Goal: Task Accomplishment & Management: Use online tool/utility

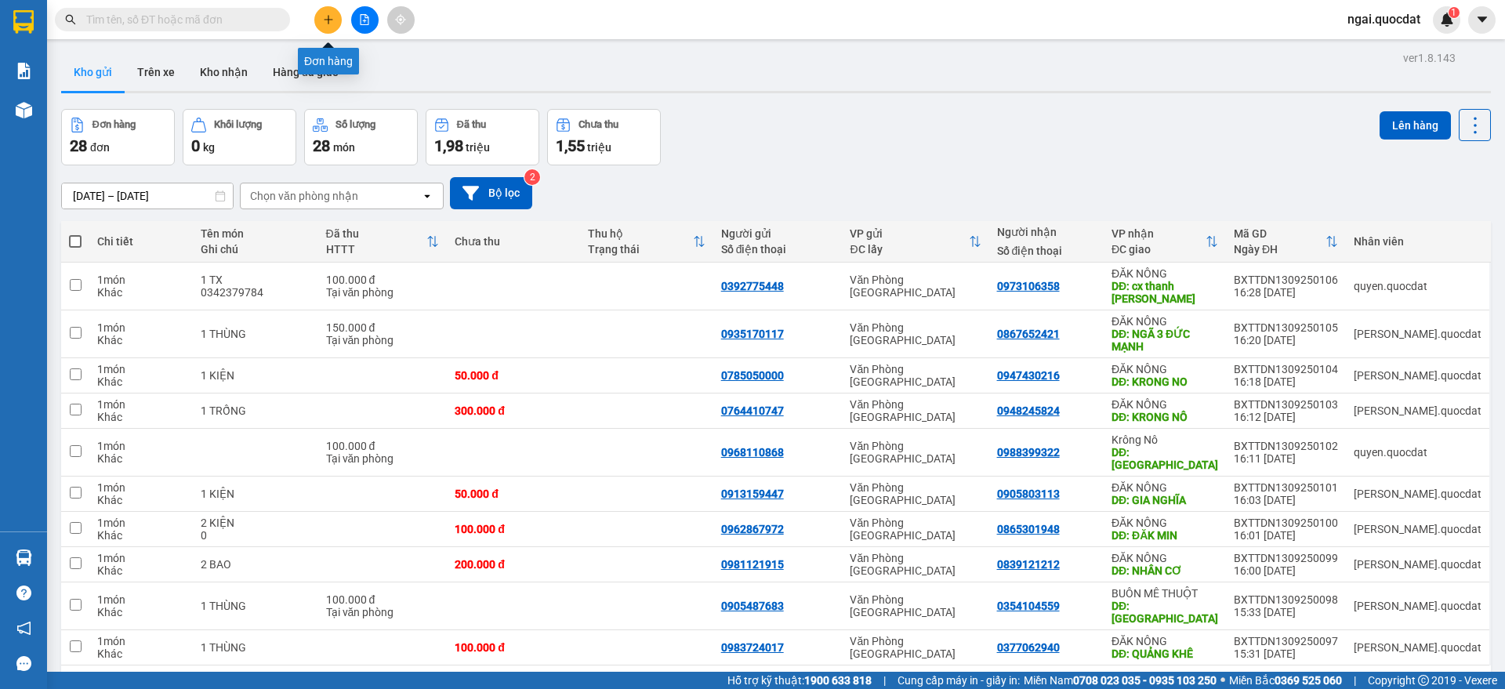
click at [331, 15] on icon "plus" at bounding box center [328, 19] width 11 height 11
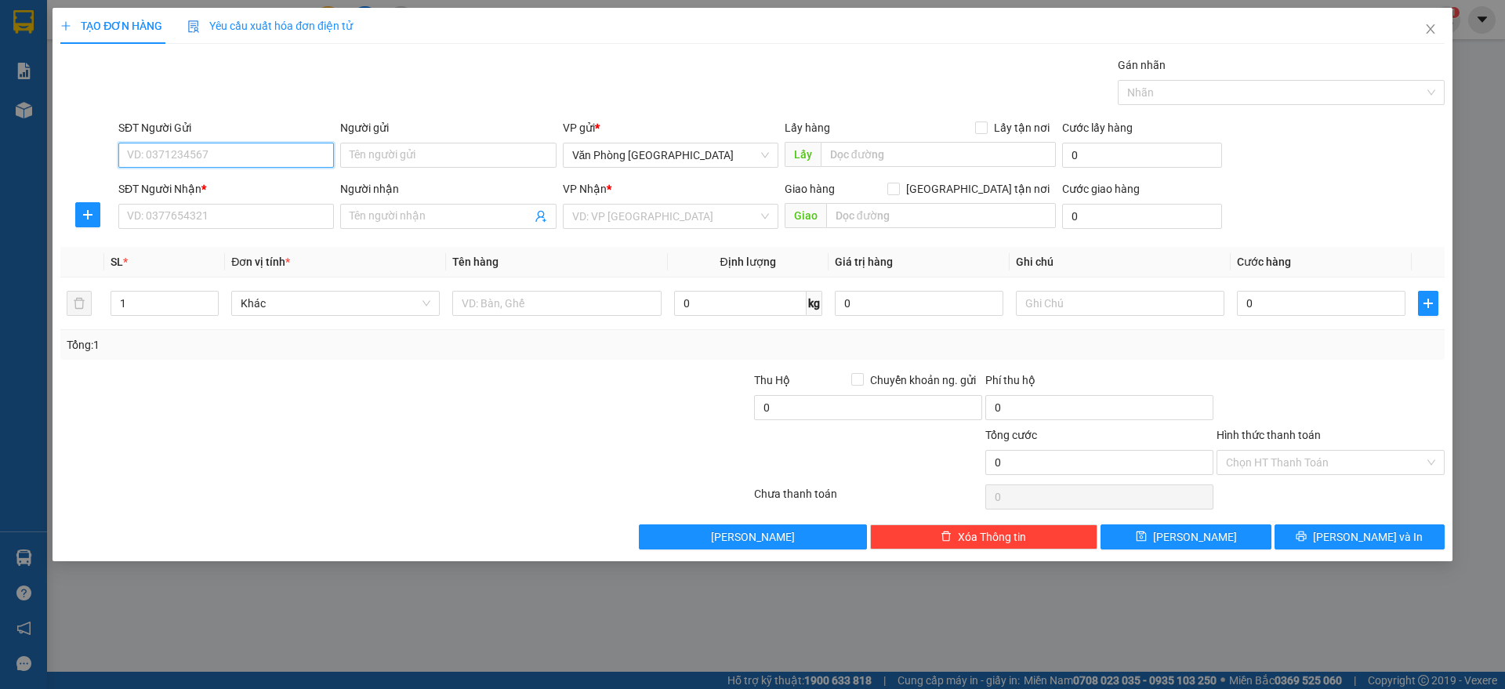
click at [233, 163] on input "SĐT Người Gửi" at bounding box center [225, 155] width 215 height 25
click at [302, 179] on div "0986793917" at bounding box center [226, 186] width 197 height 17
type input "0986793917"
click at [281, 215] on input "SĐT Người Nhận *" at bounding box center [225, 216] width 215 height 25
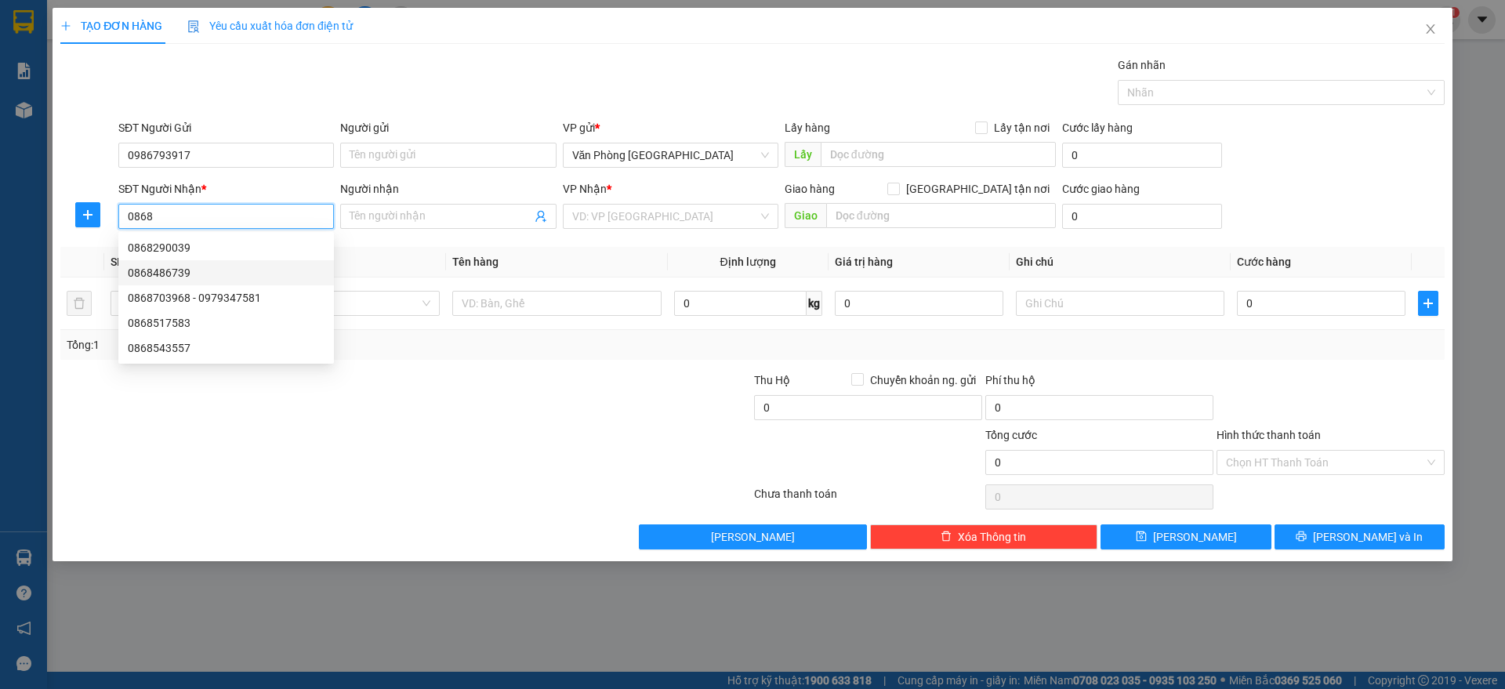
click at [220, 268] on div "0868486739" at bounding box center [226, 272] width 197 height 17
type input "0868486739"
type input "ĐĂK SONG"
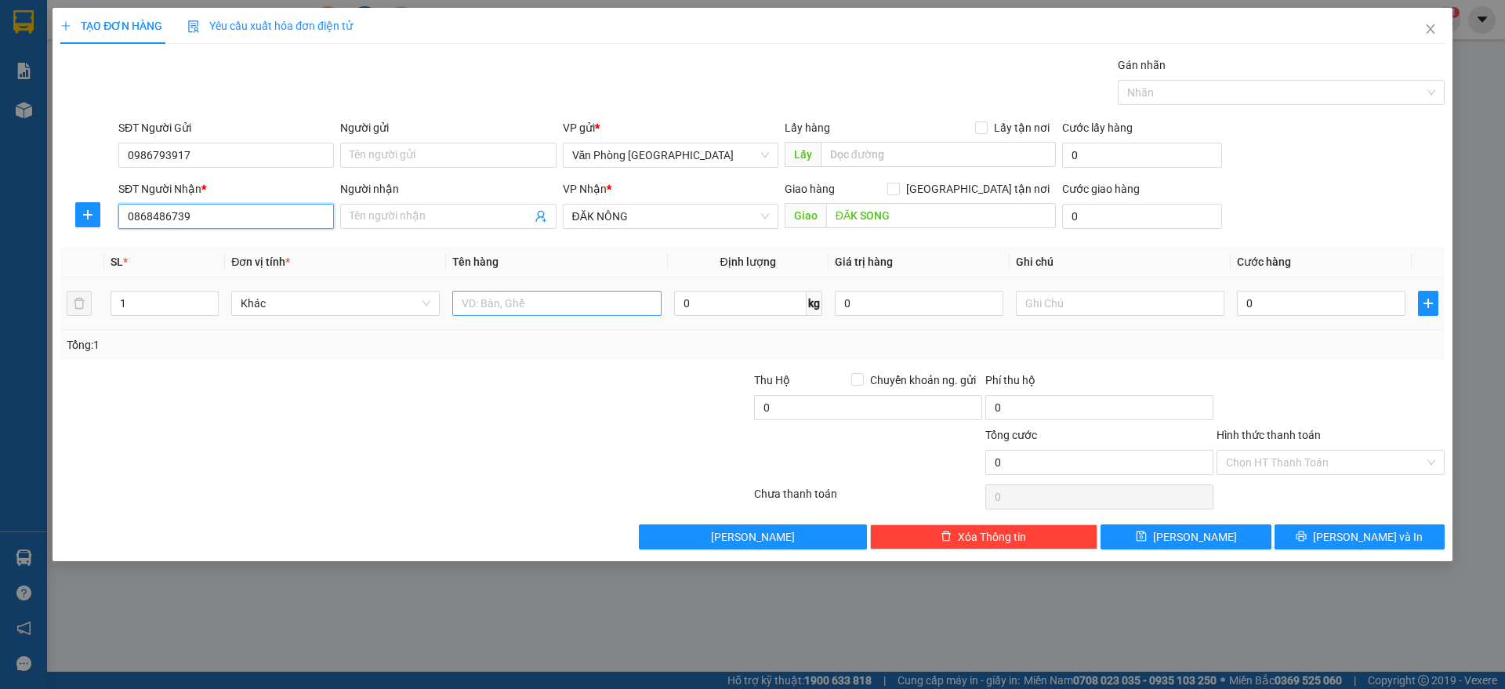
type input "0868486739"
click at [573, 307] on input "text" at bounding box center [556, 303] width 208 height 25
paste input "ùng"
paste input "ăm"
paste input "ắm"
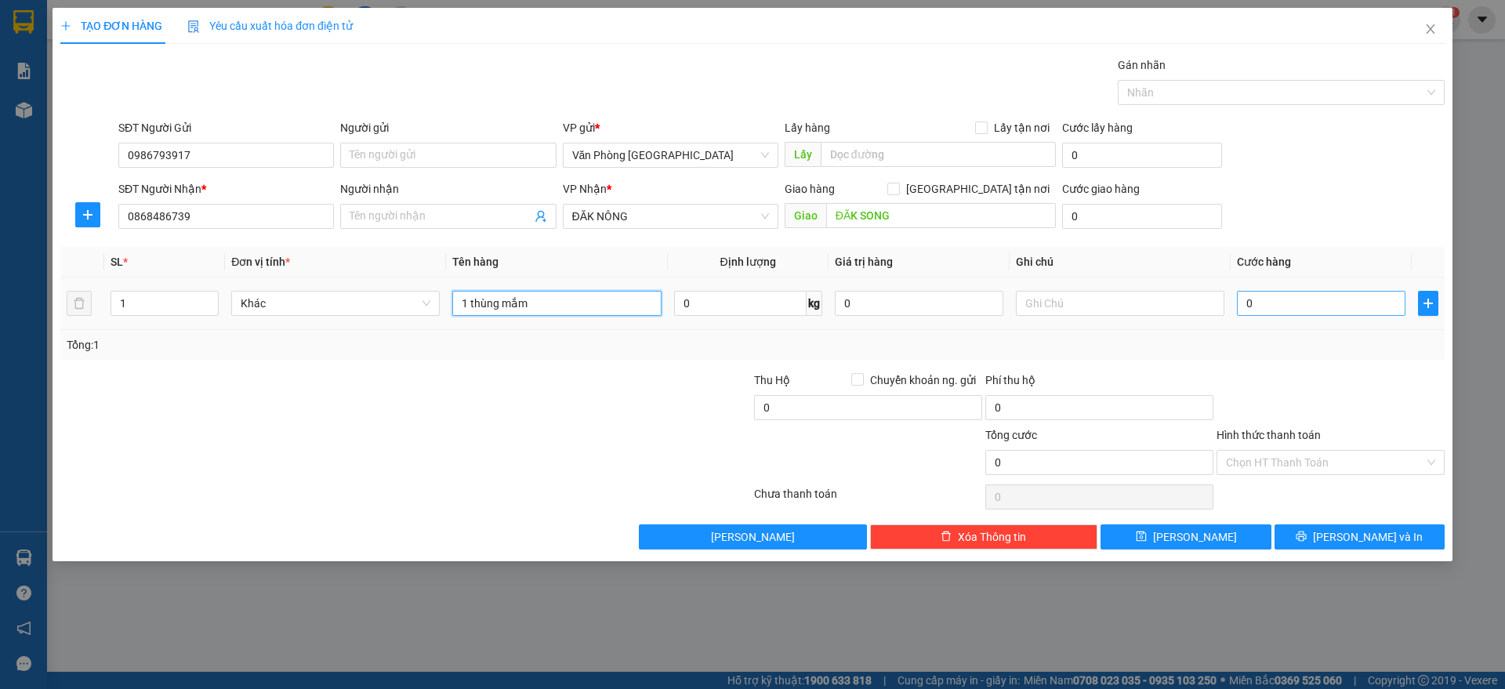
type input "1 thùng mắm"
click at [1295, 306] on input "0" at bounding box center [1321, 303] width 168 height 25
type input "8"
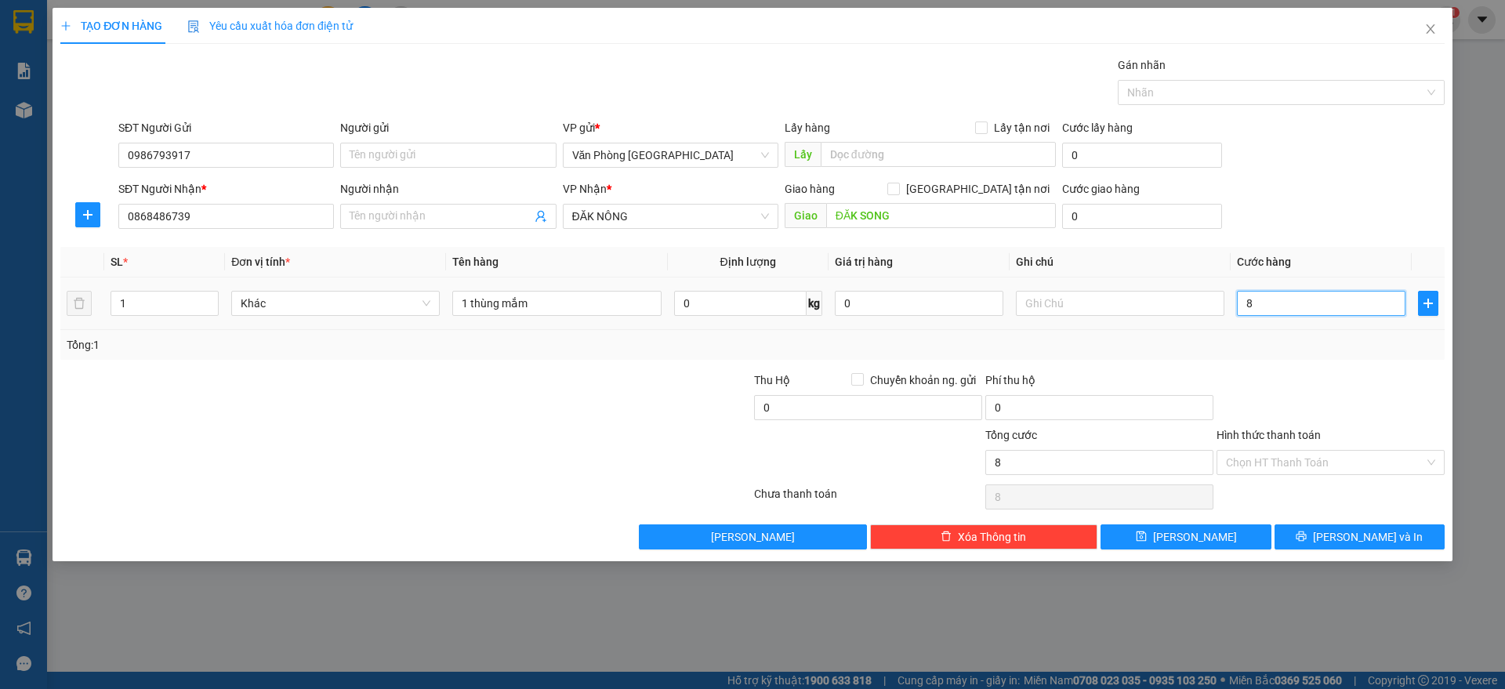
type input "80"
type input "80.000"
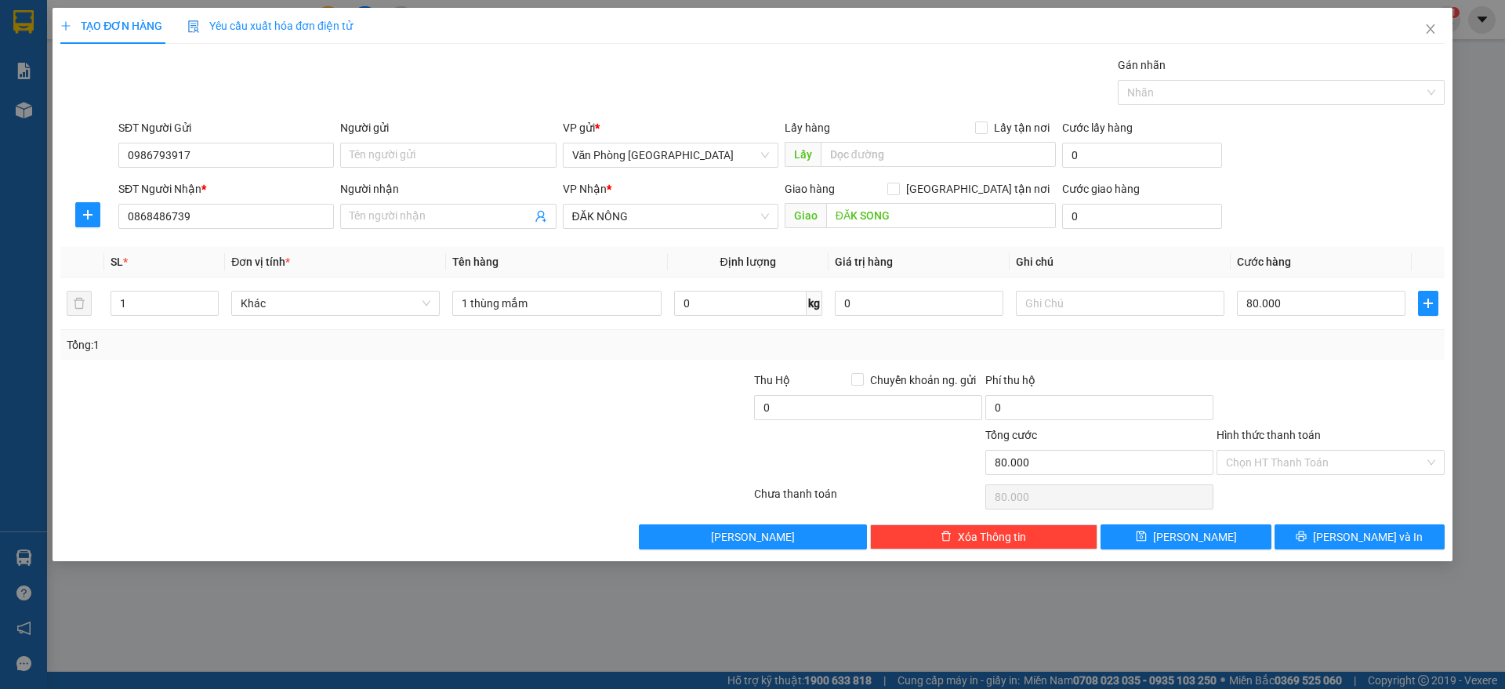
click at [1316, 205] on div "SĐT Người Nhận * 0868486739 Người nhận Tên người nhận VP Nhận * ĐĂK NÔNG Giao h…" at bounding box center [781, 207] width 1332 height 55
click at [1312, 455] on input "Hình thức thanh toán" at bounding box center [1325, 463] width 198 height 24
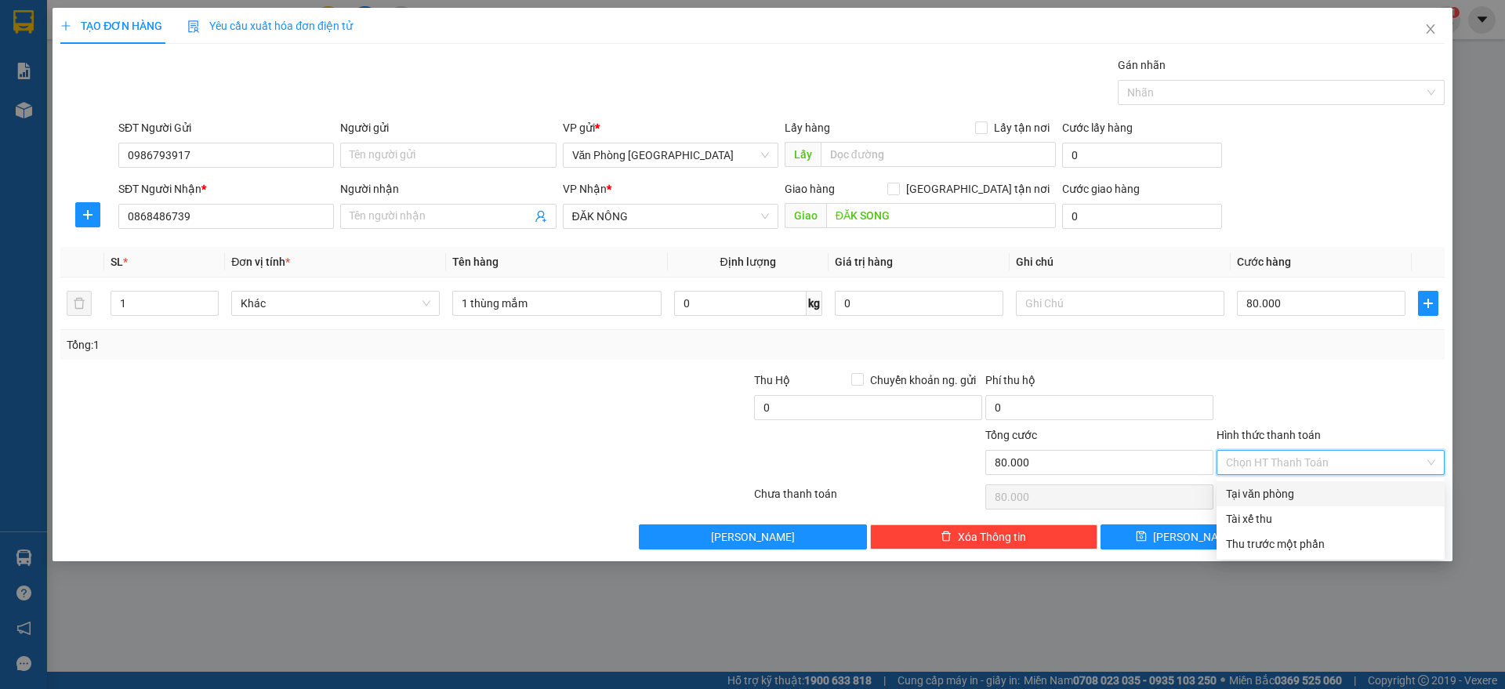
click at [1327, 488] on div "Tại văn phòng" at bounding box center [1330, 493] width 209 height 17
type input "0"
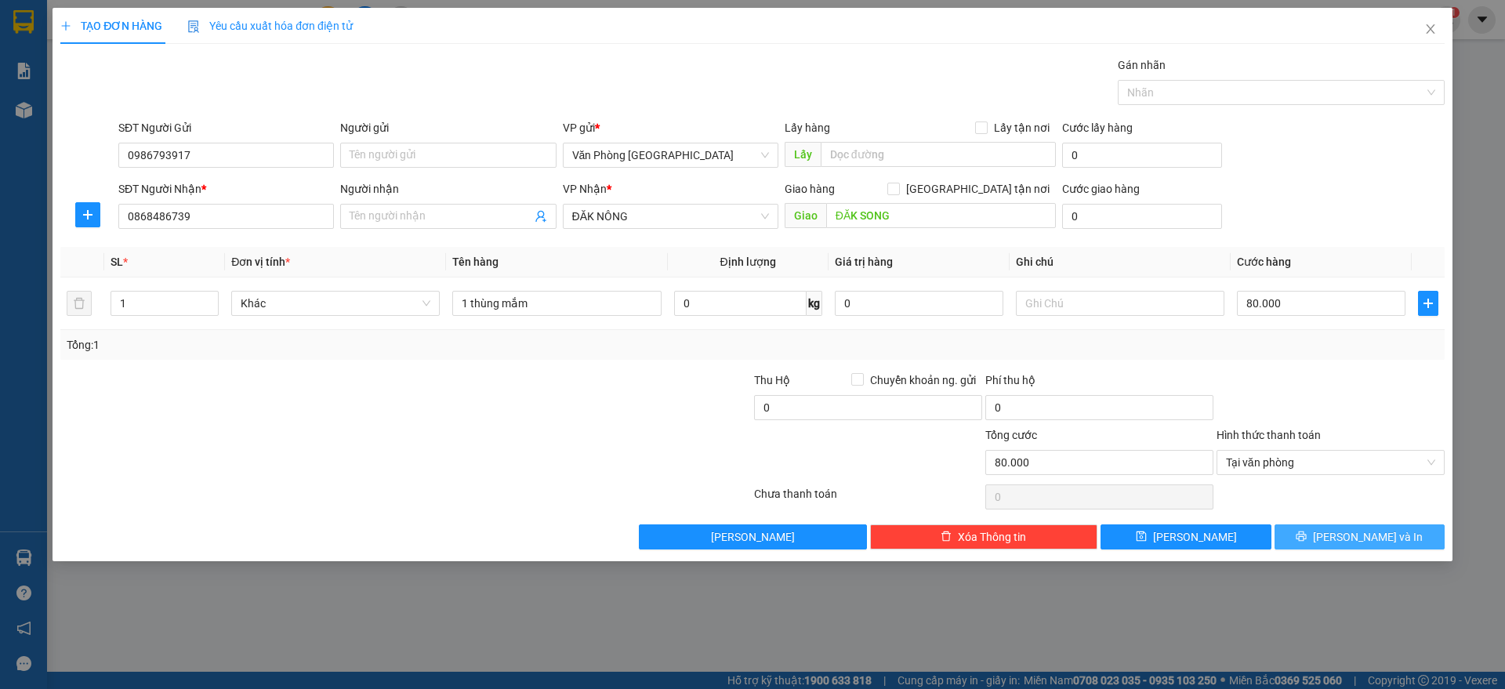
click at [1359, 532] on span "[PERSON_NAME] và In" at bounding box center [1368, 536] width 110 height 17
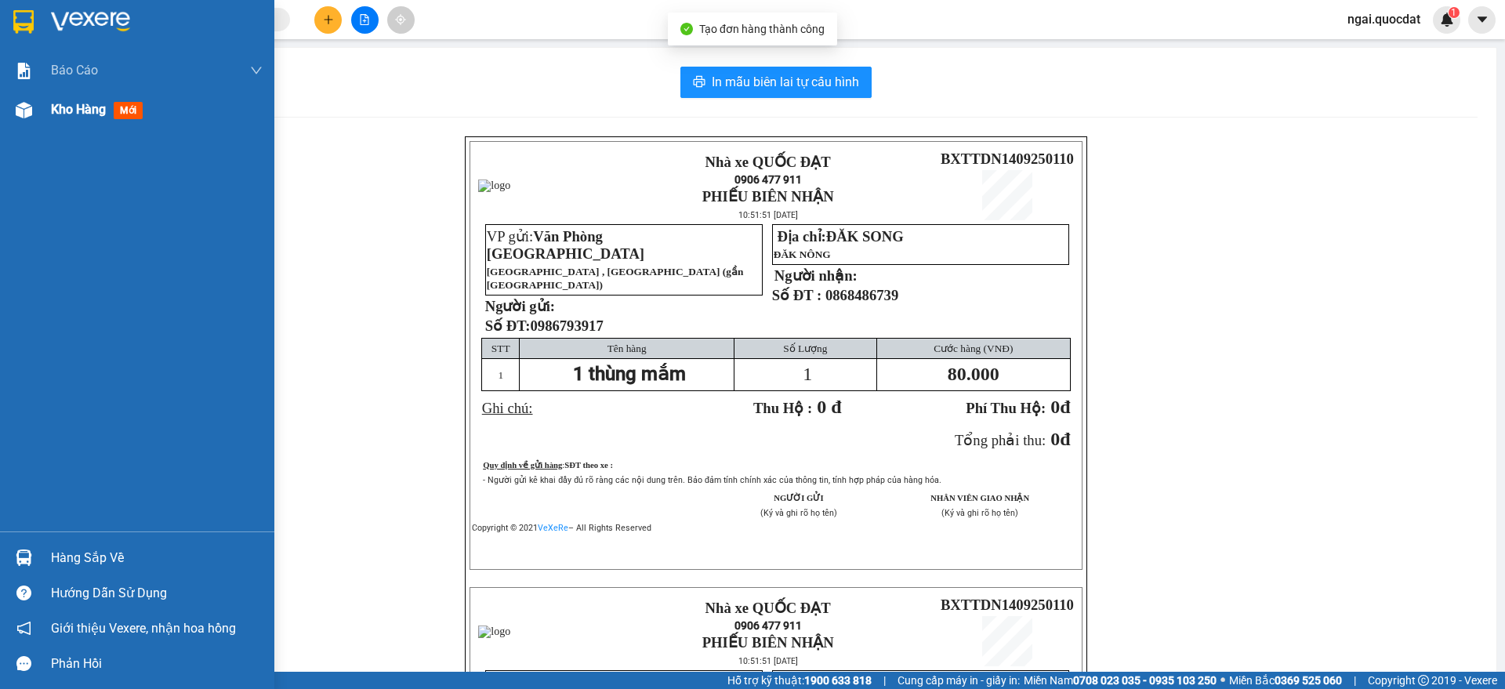
click at [34, 116] on div at bounding box center [23, 109] width 27 height 27
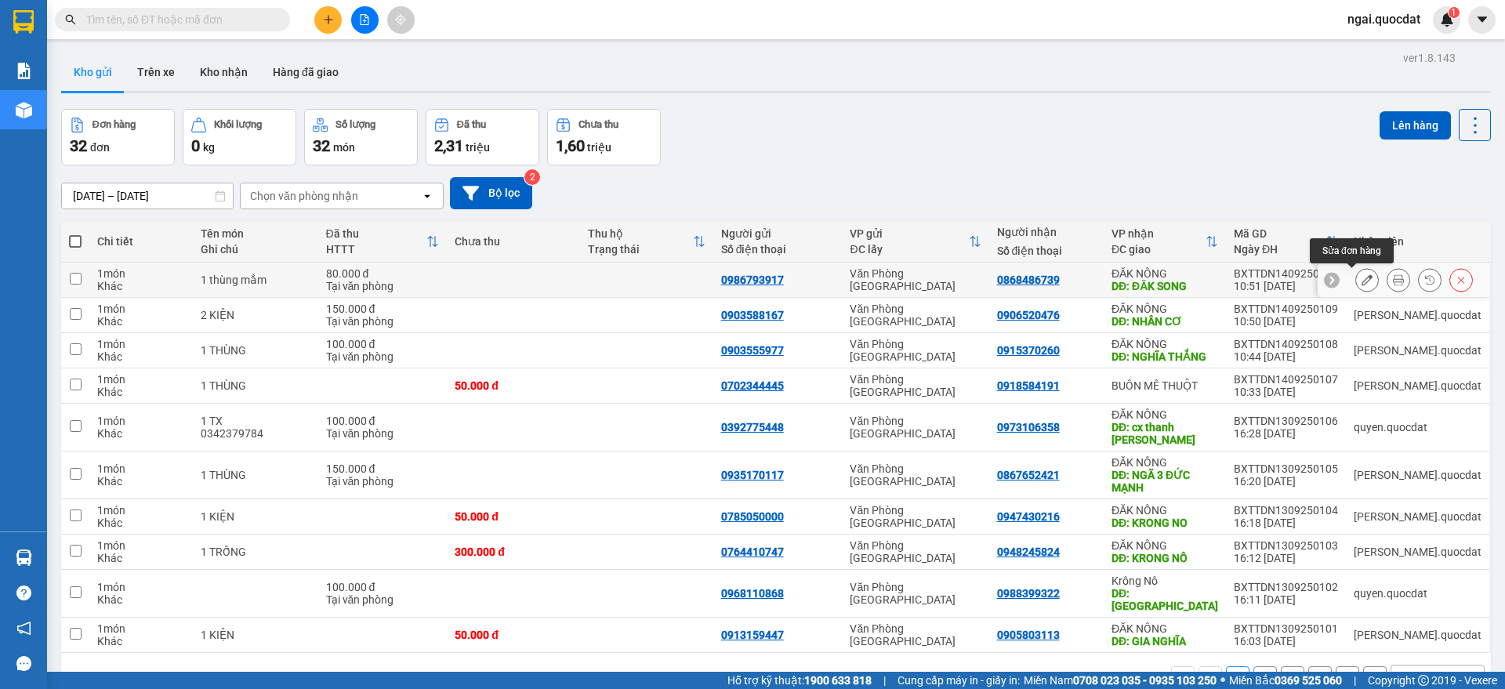
click at [1361, 278] on icon at bounding box center [1366, 279] width 11 height 11
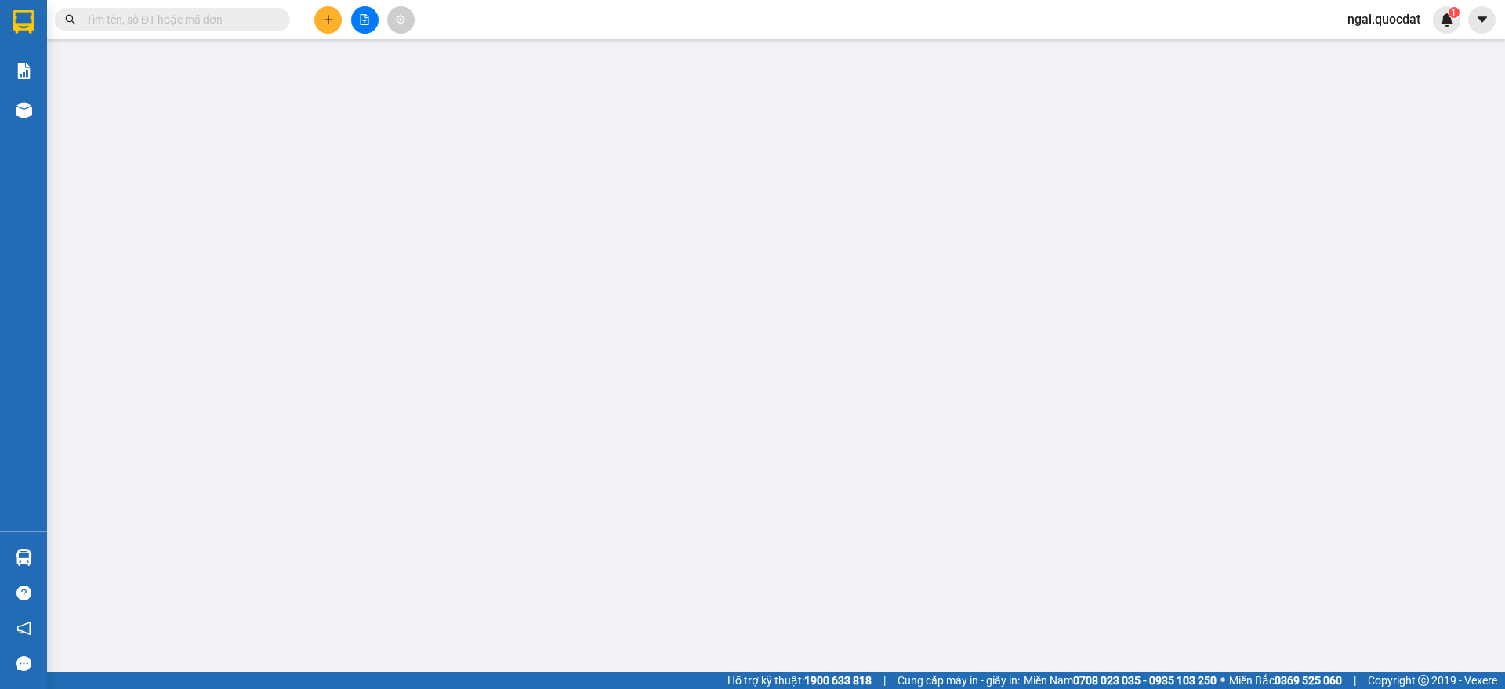
type input "0986793917"
type input "0868486739"
type input "ĐĂK SONG"
type input "80.000"
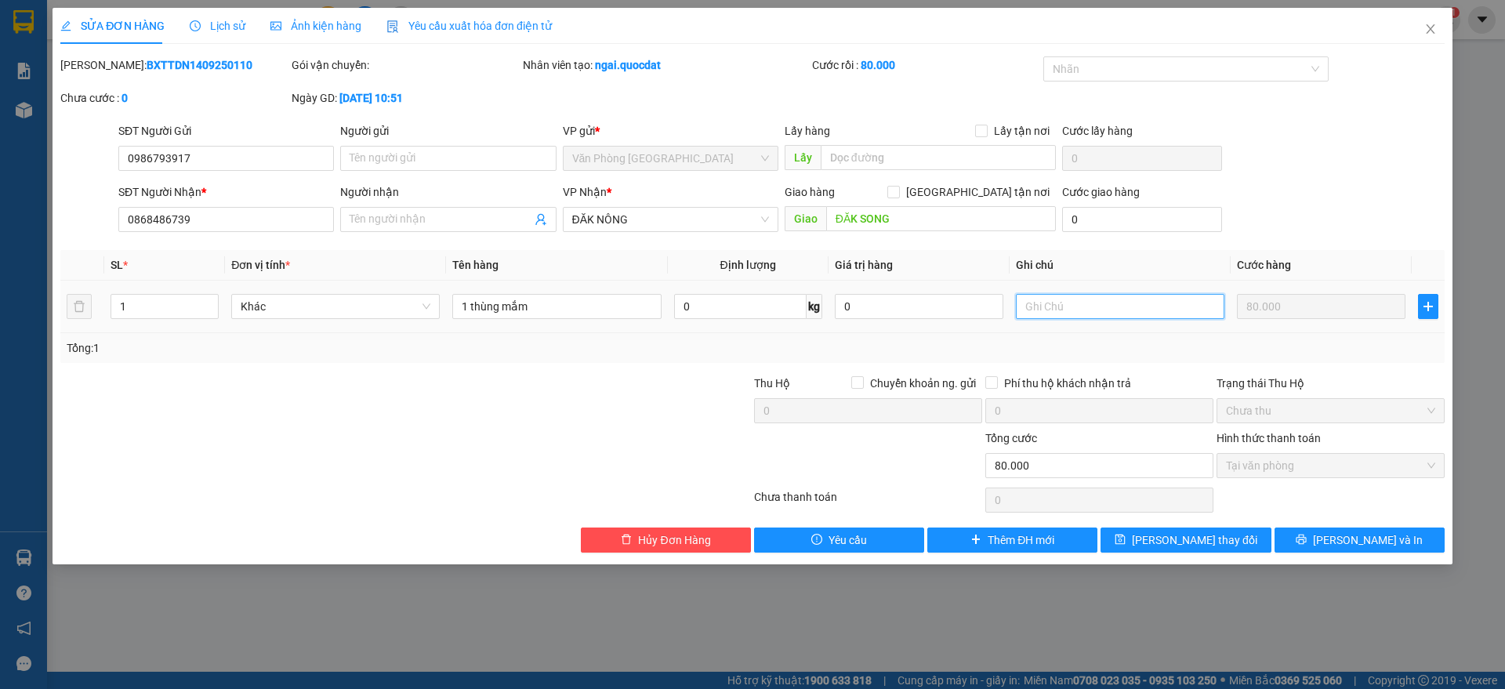
click at [1063, 312] on input "text" at bounding box center [1120, 306] width 208 height 25
paste input "ê"
paste input "ển"
paste input "ản"
type input "Chuyển khoản 10:52"
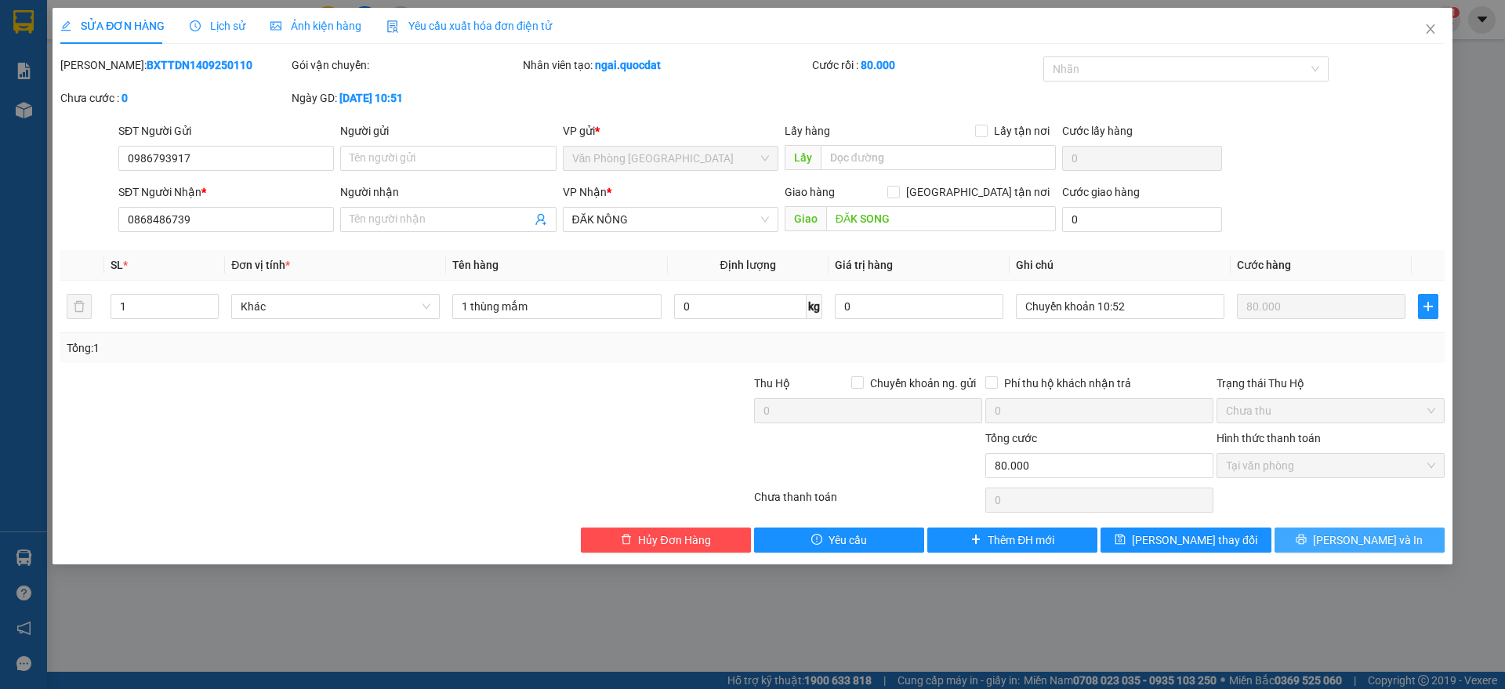
click at [1351, 528] on button "[PERSON_NAME] và In" at bounding box center [1359, 539] width 170 height 25
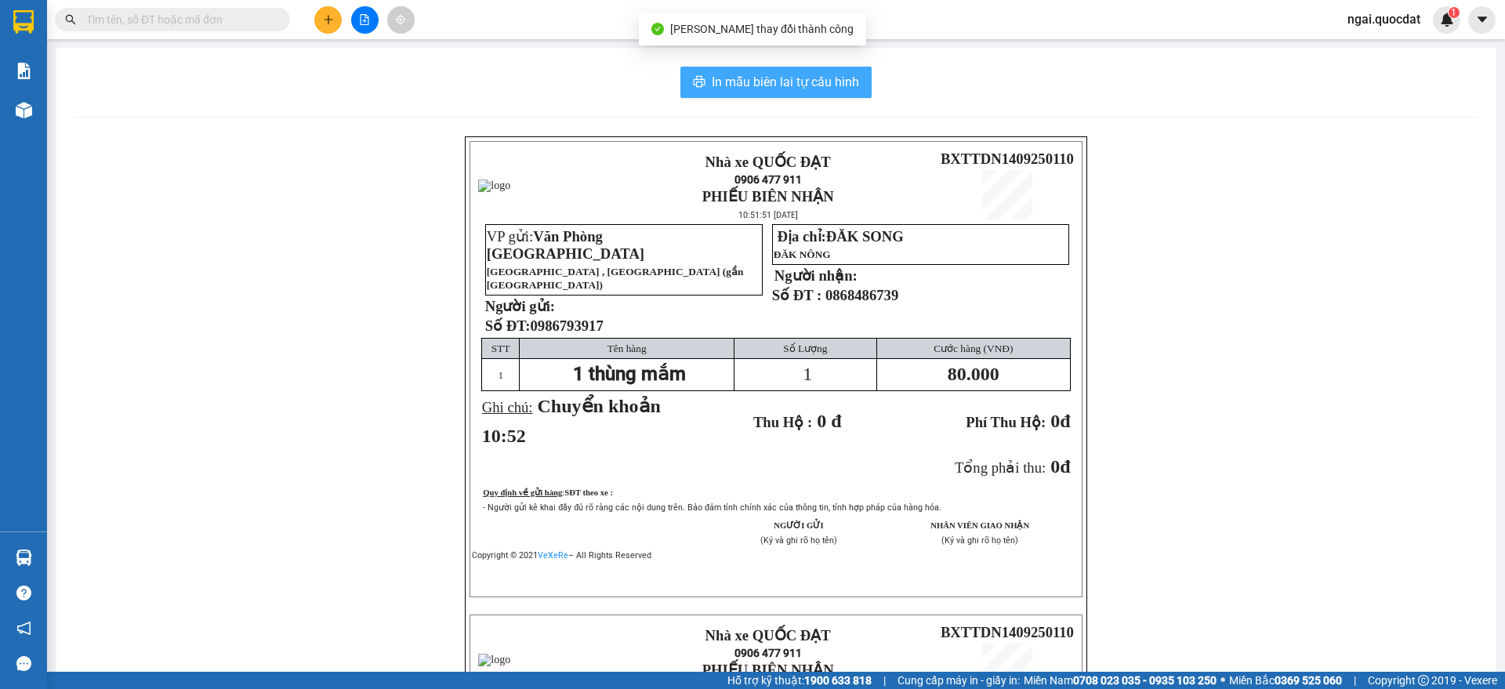
click at [770, 81] on span "In mẫu biên lai tự cấu hình" at bounding box center [785, 82] width 147 height 20
